Goal: Find specific page/section: Find specific page/section

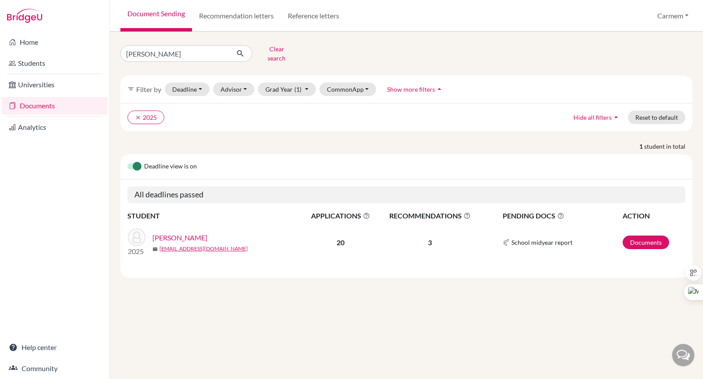
click at [118, 52] on div "[PERSON_NAME] search" at bounding box center [211, 53] width 195 height 23
type input "[PERSON_NAME]"
click button "submit" at bounding box center [240, 53] width 23 height 17
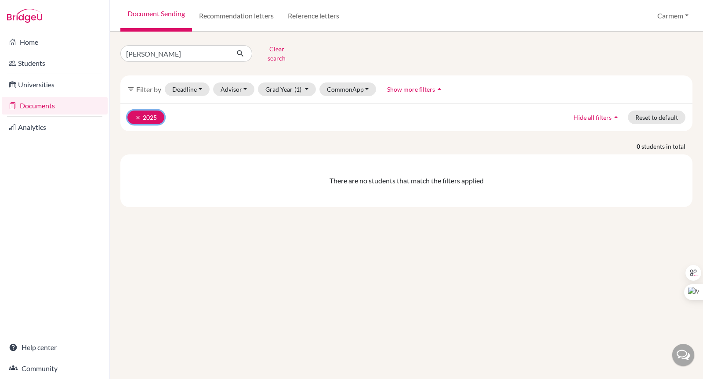
click at [137, 115] on icon "clear" at bounding box center [138, 118] width 6 height 6
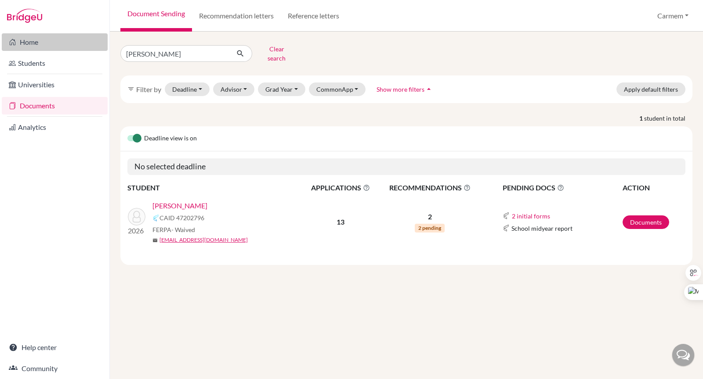
click at [29, 44] on link "Home" at bounding box center [55, 42] width 106 height 18
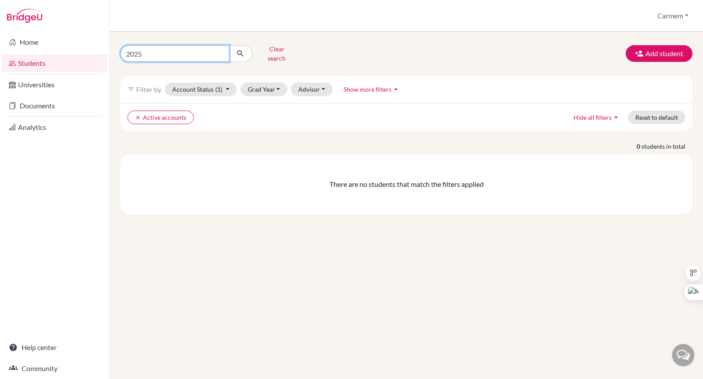
click at [220, 51] on input "2025" at bounding box center [174, 53] width 109 height 17
type input "2026"
click button "submit" at bounding box center [240, 53] width 23 height 17
